Goal: Check status

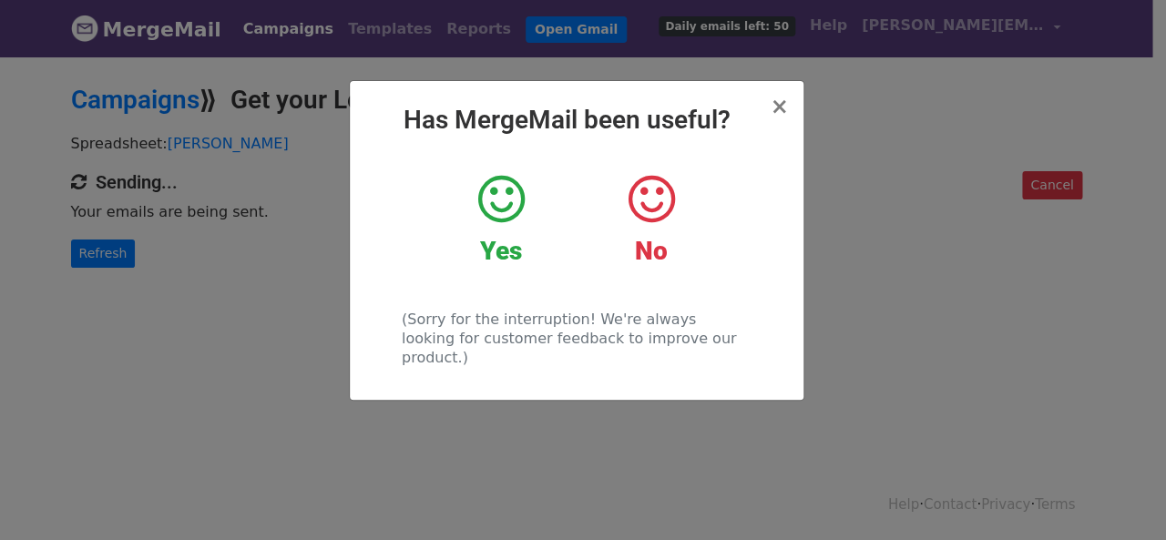
click at [257, 297] on div "× Has MergeMail been useful? Yes No (Sorry for the interruption! We're always l…" at bounding box center [583, 297] width 1166 height 485
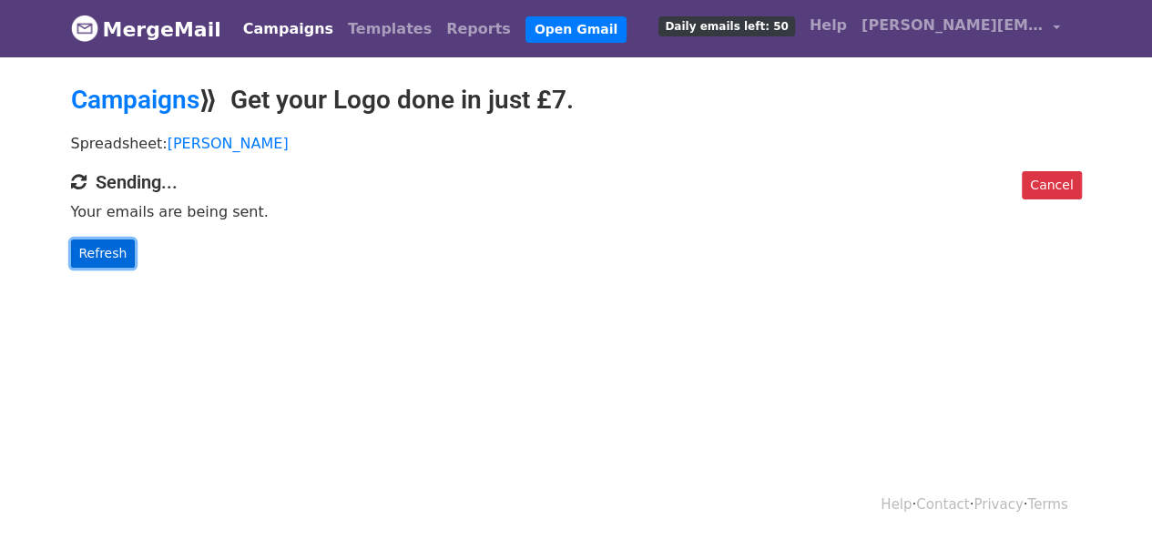
click at [95, 254] on link "Refresh" at bounding box center [103, 254] width 65 height 28
click at [111, 253] on link "Refresh" at bounding box center [103, 254] width 65 height 28
